Goal: Share content: Share content

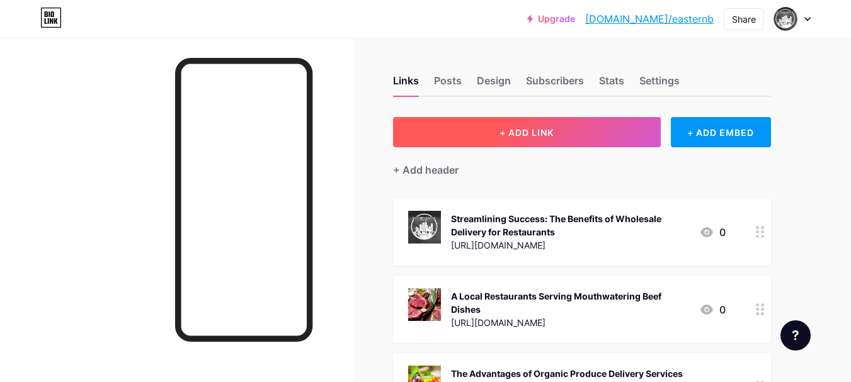
click at [532, 134] on span "+ ADD LINK" at bounding box center [527, 132] width 54 height 11
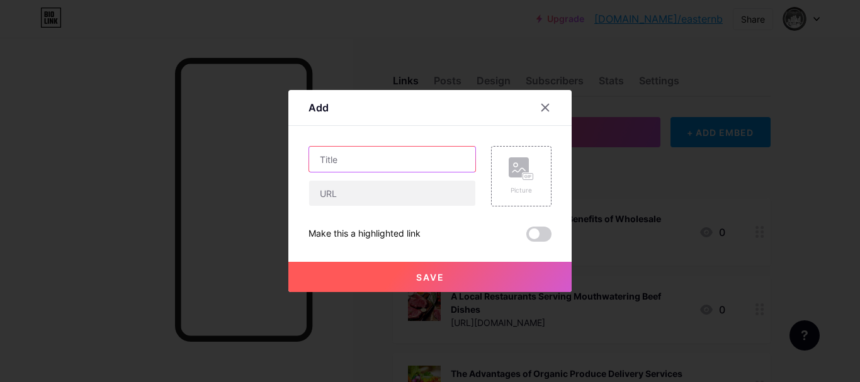
click at [363, 149] on input "text" at bounding box center [392, 159] width 166 height 25
paste input "[URL][DOMAIN_NAME]"
type input "[URL][DOMAIN_NAME]"
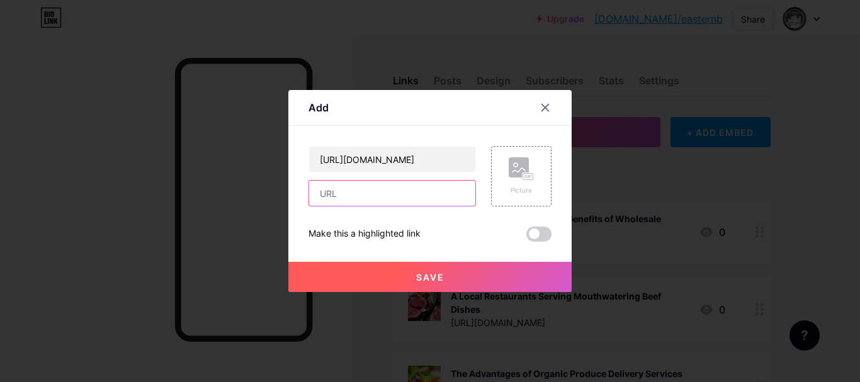
click at [345, 188] on input "text" at bounding box center [392, 193] width 166 height 25
click at [362, 200] on input "text" at bounding box center [392, 193] width 166 height 25
paste input "[URL][DOMAIN_NAME]"
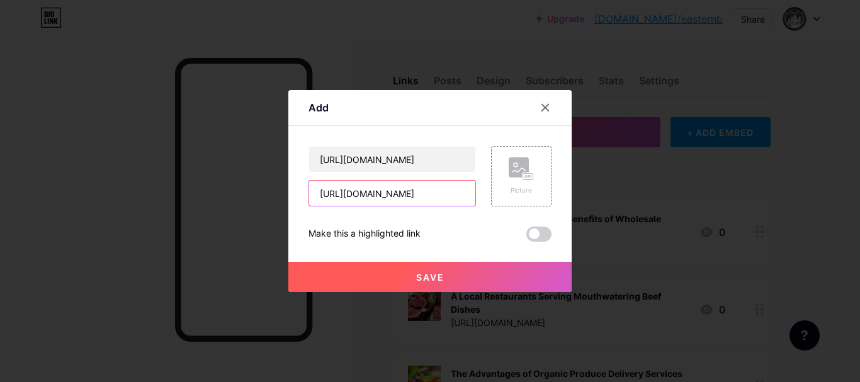
type input "[URL][DOMAIN_NAME]"
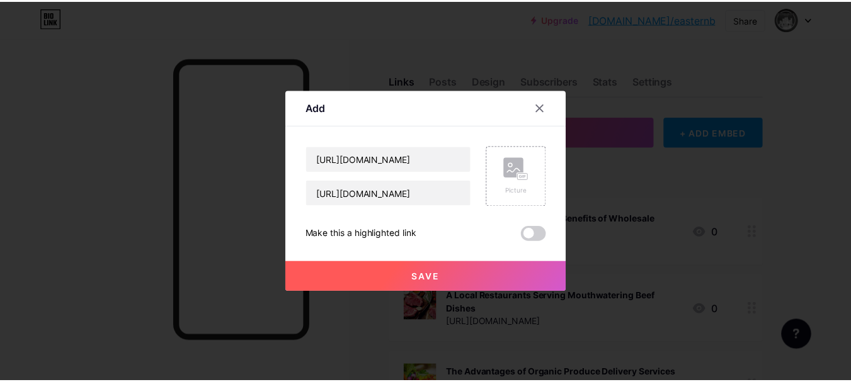
scroll to position [0, 0]
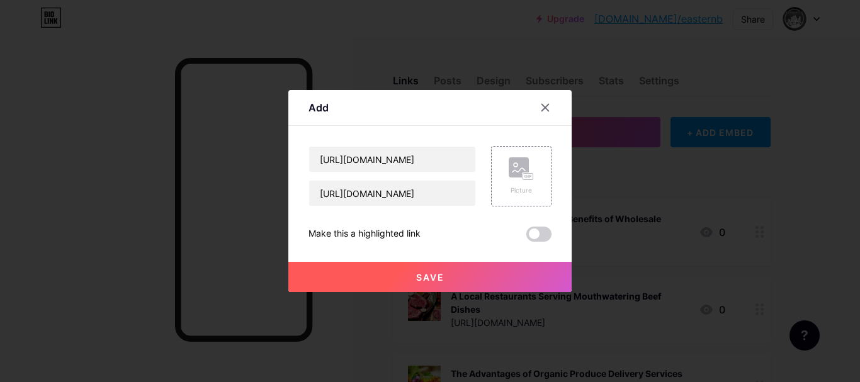
click at [375, 275] on button "Save" at bounding box center [429, 277] width 283 height 30
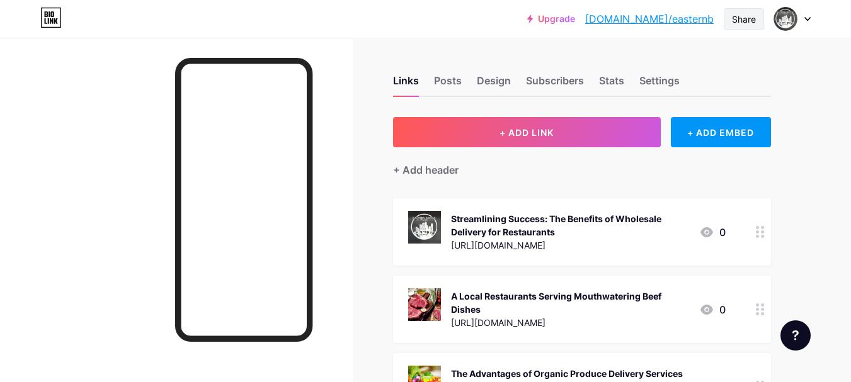
click at [741, 25] on div "Share" at bounding box center [744, 19] width 24 height 13
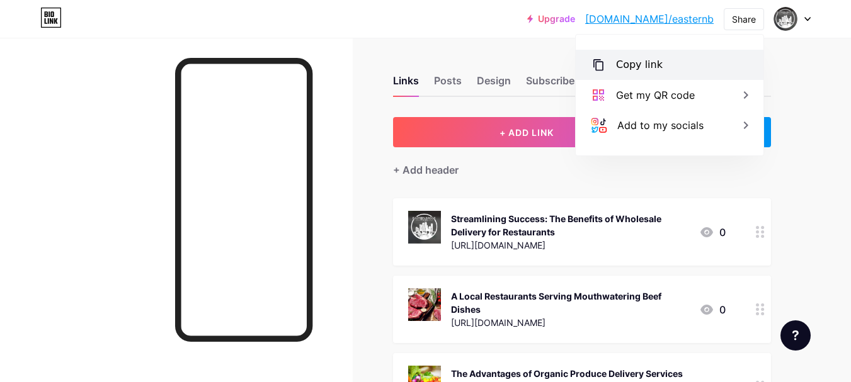
click at [611, 62] on div "Copy link" at bounding box center [670, 65] width 188 height 30
